Goal: Task Accomplishment & Management: Manage account settings

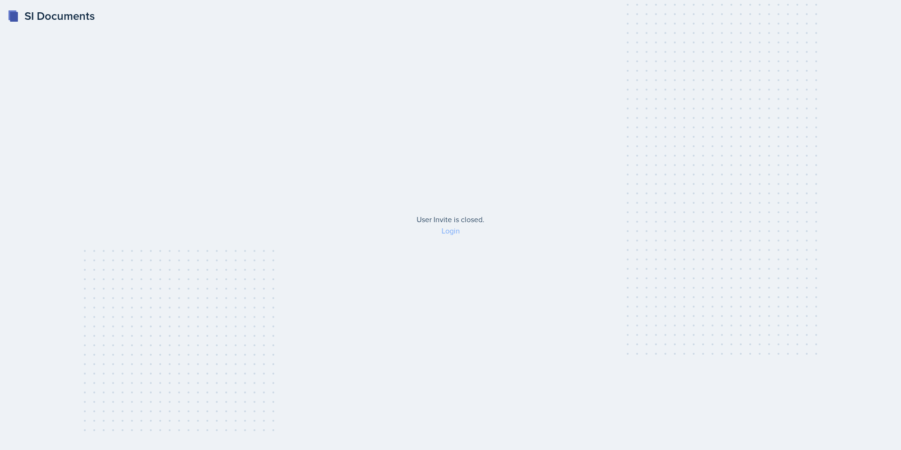
click at [450, 232] on link "Login" at bounding box center [451, 230] width 18 height 10
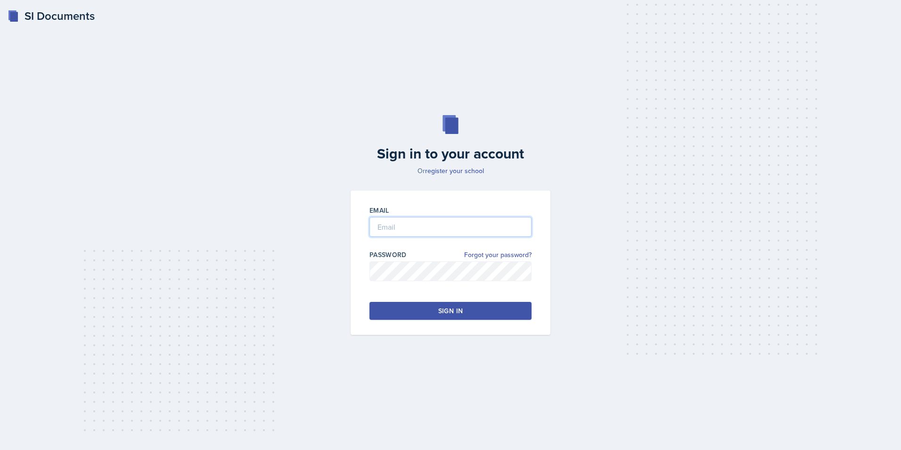
type input "[EMAIL_ADDRESS][DOMAIN_NAME]"
click at [450, 232] on input "[EMAIL_ADDRESS][DOMAIN_NAME]" at bounding box center [450, 227] width 162 height 20
click at [425, 317] on button "Sign in" at bounding box center [450, 311] width 162 height 18
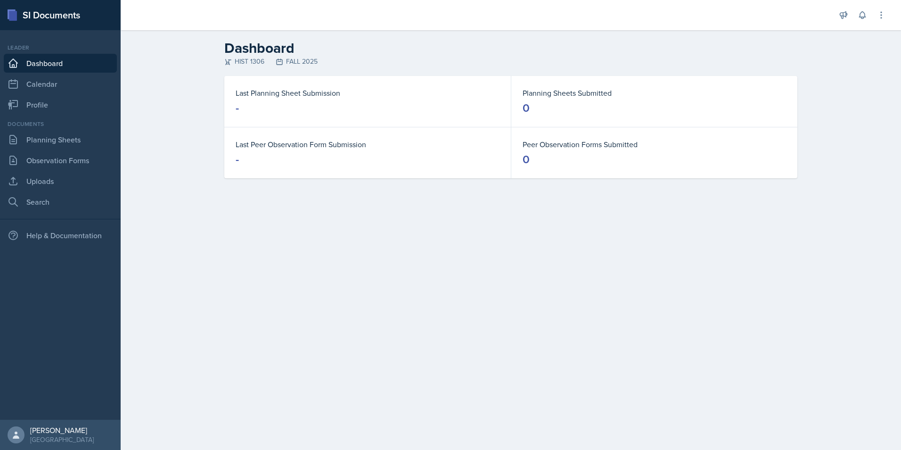
drag, startPoint x: 425, startPoint y: 317, endPoint x: 389, endPoint y: 333, distance: 39.5
click at [389, 333] on main "Dashboard HIST 1306 FALL 2025 Last Planning Sheet Submission - Planning Sheets …" at bounding box center [511, 239] width 780 height 419
